Goal: Communication & Community: Answer question/provide support

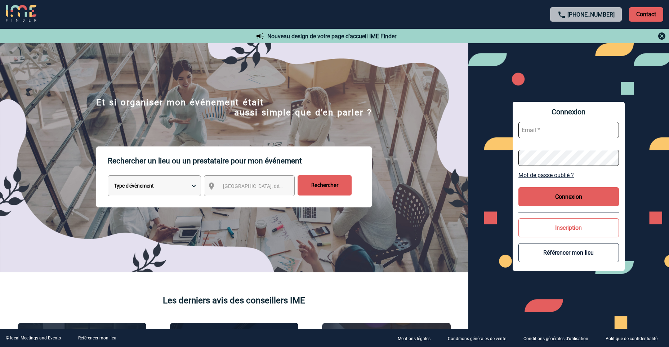
click at [537, 124] on input "text" at bounding box center [568, 130] width 101 height 16
type input "aurelie.moro@knds.fr"
click at [550, 195] on button "Connexion" at bounding box center [568, 196] width 101 height 19
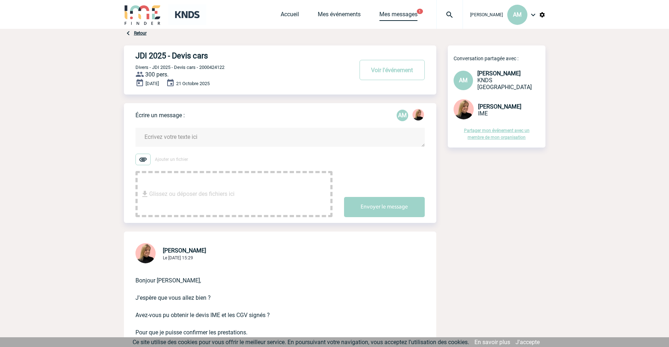
click at [408, 15] on link "Mes messages" at bounding box center [398, 16] width 38 height 10
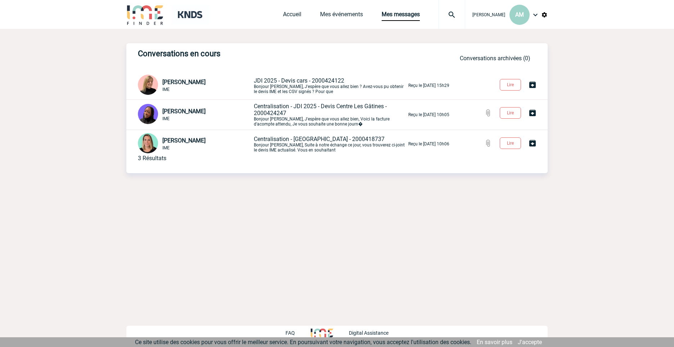
click at [282, 111] on span "Centralisation - JDI 2025 - Devis Centre Les Gâtines - 2000424247" at bounding box center [320, 110] width 133 height 14
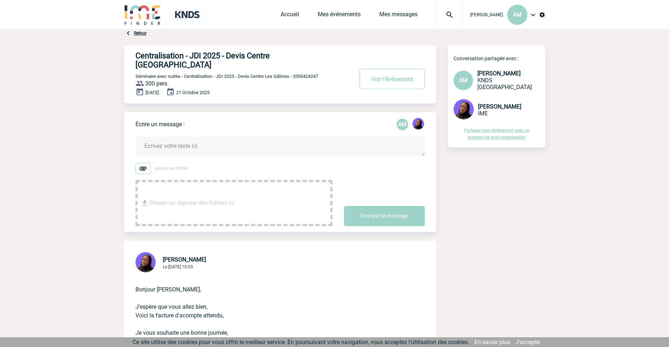
click at [194, 137] on textarea at bounding box center [279, 146] width 289 height 19
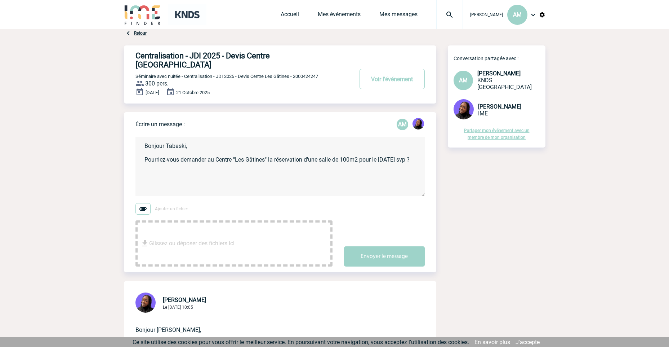
click at [240, 160] on textarea "Bonjour Tabaski, Pourriez-vous demander au Centre "Les Gâtines" la réservation …" at bounding box center [279, 166] width 289 height 59
click at [274, 151] on textarea "Bonjour Tabaski, Pourriez-vous demander au Centre "Les Gâtines" la réservation …" at bounding box center [279, 166] width 289 height 59
click at [170, 159] on textarea "Bonjour Tabaski, Pourriez-vous demander au Centre "Les Gâtines", la réservation…" at bounding box center [279, 166] width 289 height 59
click at [248, 174] on textarea "Bonjour Tabaski, Pourriez-vous demander au Centre "Les Gâtines", la réservation…" at bounding box center [279, 166] width 289 height 59
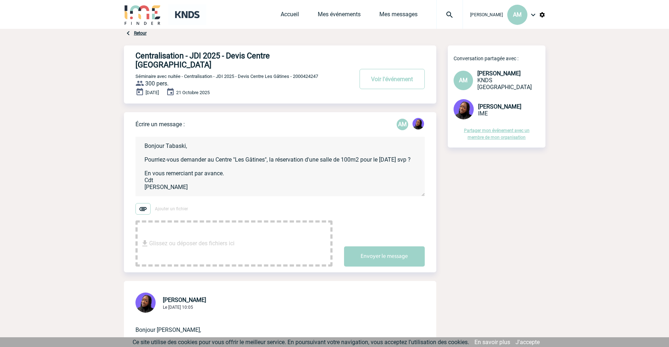
click at [282, 172] on textarea "Bonjour Tabaski, Pourriez-vous demander au Centre "Les Gâtines", la réservation…" at bounding box center [279, 166] width 289 height 59
click at [232, 161] on textarea "Bonjour Tabaski, Pourriez-vous demander au Centre "Les Gâtines", la réservation…" at bounding box center [279, 166] width 289 height 59
click at [237, 169] on textarea "Bonjour Tabaski, Pourriez-vous demander au Centre "Les Gâtines", la réservation…" at bounding box center [279, 166] width 289 height 59
click at [244, 175] on textarea "Bonjour Tabaski, Pourriez-vous demander au Centre "Les Gâtines", la réservation…" at bounding box center [279, 166] width 289 height 59
type textarea "Bonjour Tabaski, Pourriez-vous demander au Centre "Les Gâtines", la réservation…"
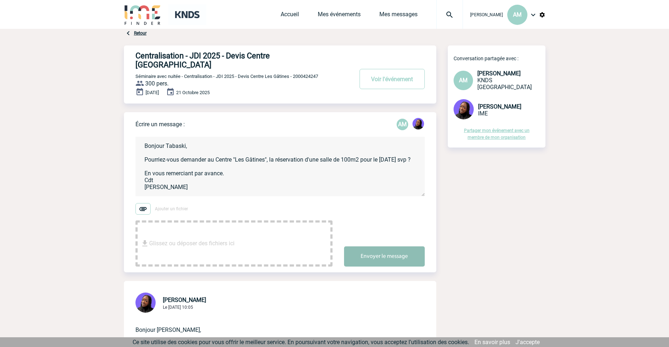
click at [390, 246] on button "Envoyer le message" at bounding box center [384, 256] width 81 height 20
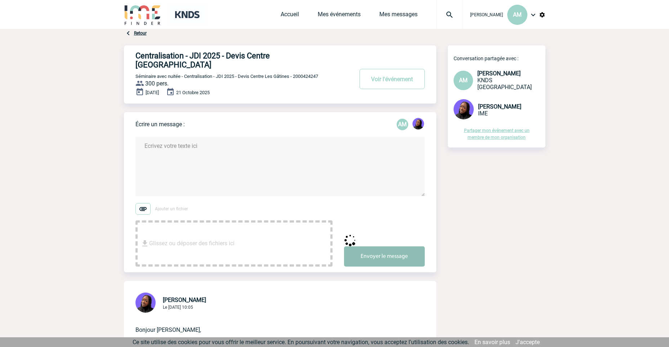
scroll to position [0, 0]
